Goal: Find specific page/section: Find specific page/section

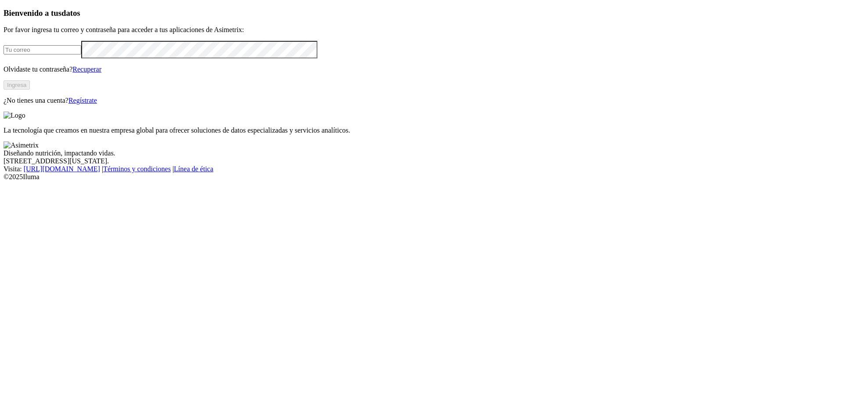
click at [81, 54] on input "email" at bounding box center [43, 49] width 78 height 9
click at [4, 181] on com-1password-button at bounding box center [4, 181] width 0 height 0
type input "[PERSON_NAME][EMAIL_ADDRESS][PERSON_NAME][DOMAIN_NAME]"
click at [30, 90] on button "Ingresa" at bounding box center [17, 84] width 26 height 9
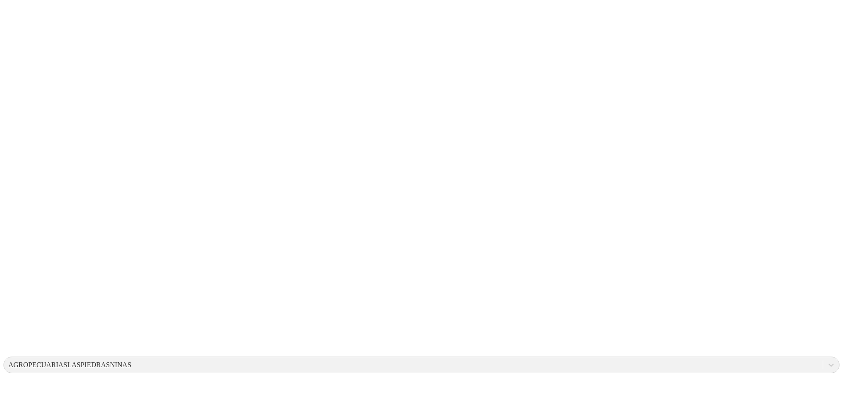
click at [131, 361] on div "AGROPECUARIASLASPIEDRASNINAS" at bounding box center [69, 365] width 123 height 8
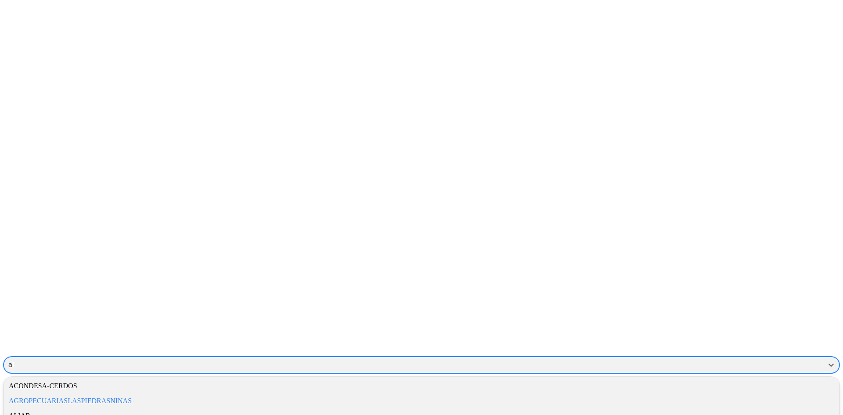
type input "ali"
click at [674, 379] on div "ALIAR" at bounding box center [422, 386] width 836 height 15
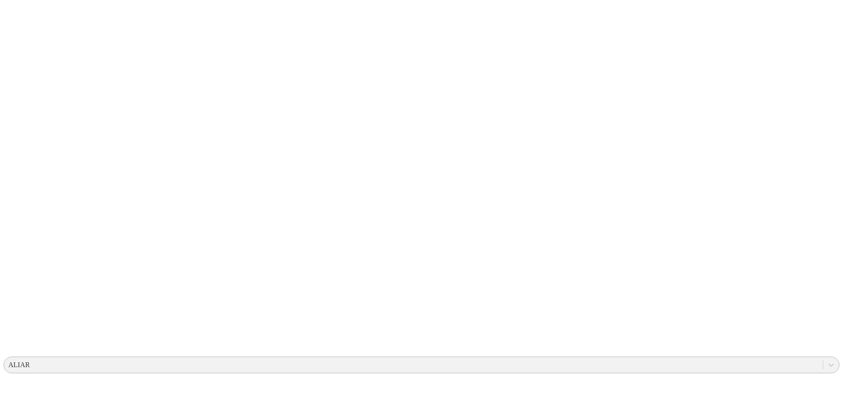
click at [30, 361] on div "ALIAR" at bounding box center [19, 365] width 22 height 8
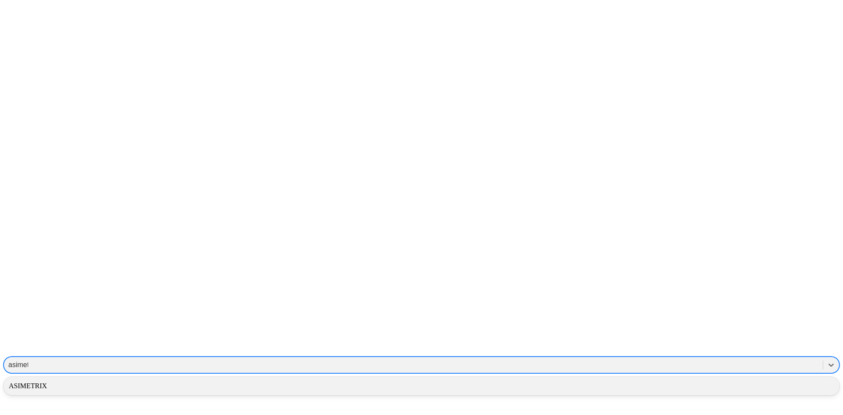
type input "asimetr"
click at [687, 379] on div "ASIMETRIX" at bounding box center [422, 386] width 836 height 15
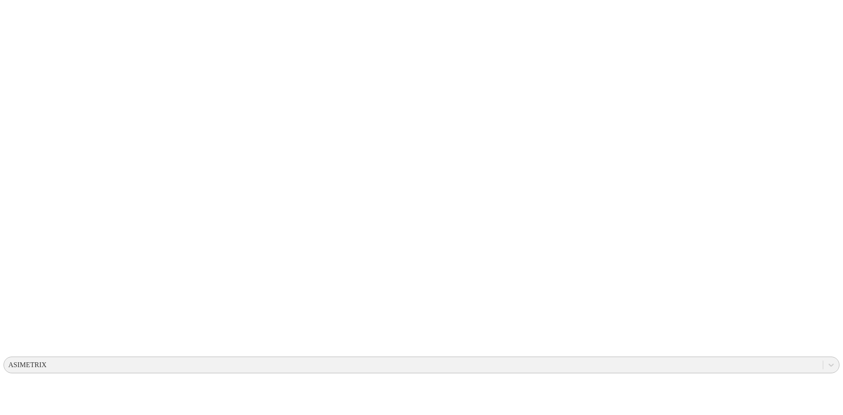
click at [18, 166] on icon at bounding box center [17, 179] width 27 height 27
drag, startPoint x: 122, startPoint y: 92, endPoint x: 129, endPoint y: 97, distance: 9.1
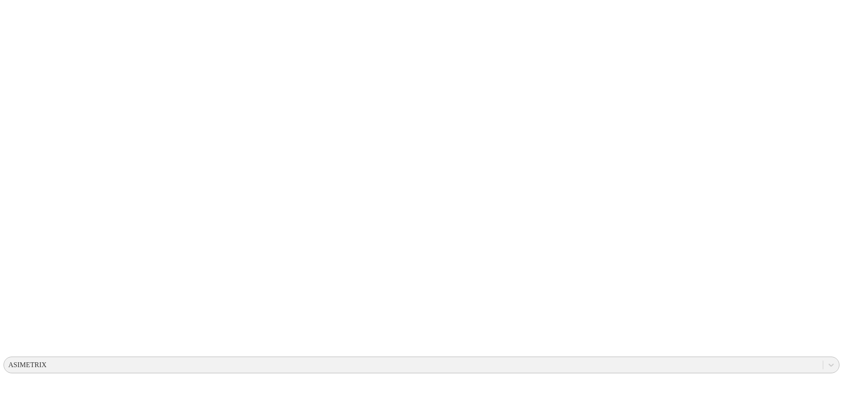
click at [23, 166] on icon at bounding box center [17, 179] width 27 height 27
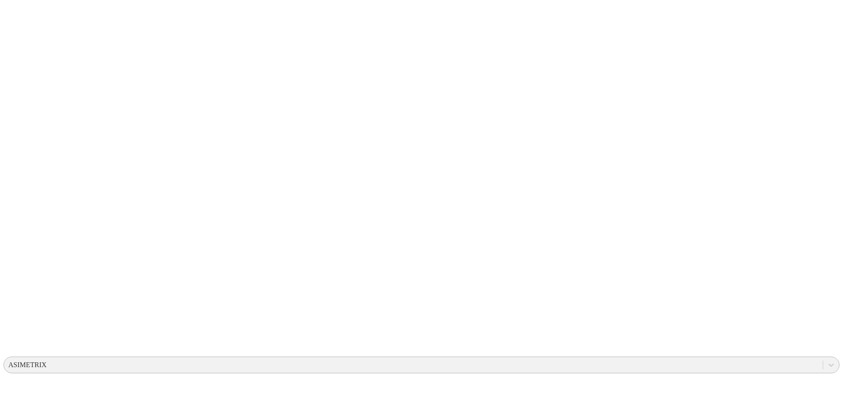
click at [19, 166] on icon at bounding box center [17, 179] width 27 height 27
click at [24, 166] on icon at bounding box center [17, 179] width 27 height 27
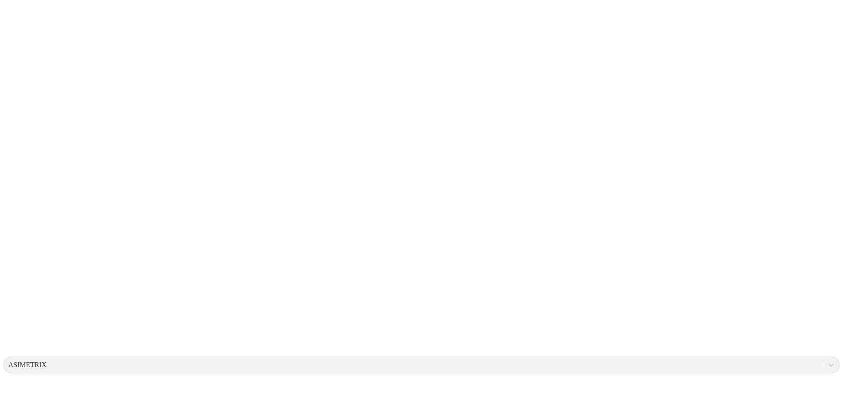
click at [47, 361] on div "ASIMETRIX" at bounding box center [27, 365] width 38 height 8
drag, startPoint x: 793, startPoint y: 43, endPoint x: 800, endPoint y: 29, distance: 15.5
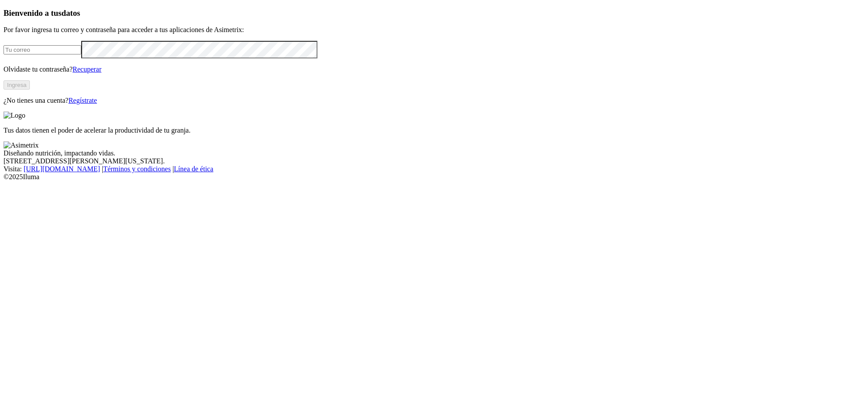
click at [283, 105] on div "Bienvenido a tus datos Por favor ingresa tu correo y contraseña para acceder a …" at bounding box center [422, 56] width 836 height 96
click at [115, 18] on h3 "Bienvenido a tus datos" at bounding box center [422, 13] width 836 height 10
click at [81, 54] on input "email" at bounding box center [43, 49] width 78 height 9
click at [254, 76] on div "Bienvenido a tus datos Por favor ingresa tu correo y contraseña para acceder a …" at bounding box center [422, 56] width 836 height 96
click at [305, 90] on div "Bienvenido a tus datos Por favor ingresa tu correo y contraseña para acceder a …" at bounding box center [422, 56] width 836 height 96
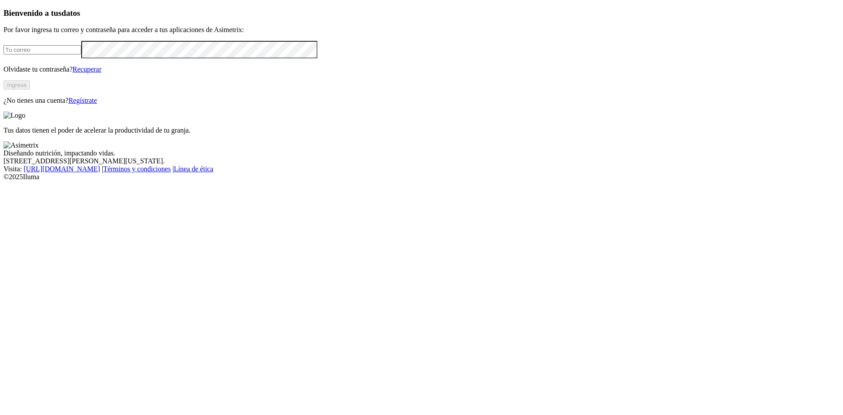
click at [81, 54] on input "email" at bounding box center [43, 49] width 78 height 9
type input "alejandro.sanchez@premexcorp.com"
click at [30, 90] on button "Ingresa" at bounding box center [17, 84] width 26 height 9
click at [314, 103] on div "Bienvenido a tus datos Por favor ingresa tu correo y contraseña para acceder a …" at bounding box center [422, 55] width 836 height 95
click at [302, 76] on div "Bienvenido a tus datos Por favor ingresa tu correo y contraseña para acceder a …" at bounding box center [422, 55] width 836 height 95
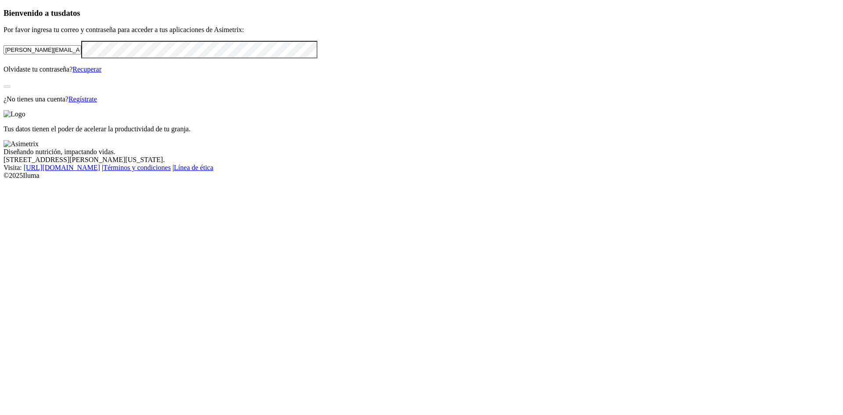
click at [302, 76] on div "Bienvenido a tus datos Por favor ingresa tu correo y contraseña para acceder a …" at bounding box center [422, 55] width 836 height 95
